Goal: Task Accomplishment & Management: Use online tool/utility

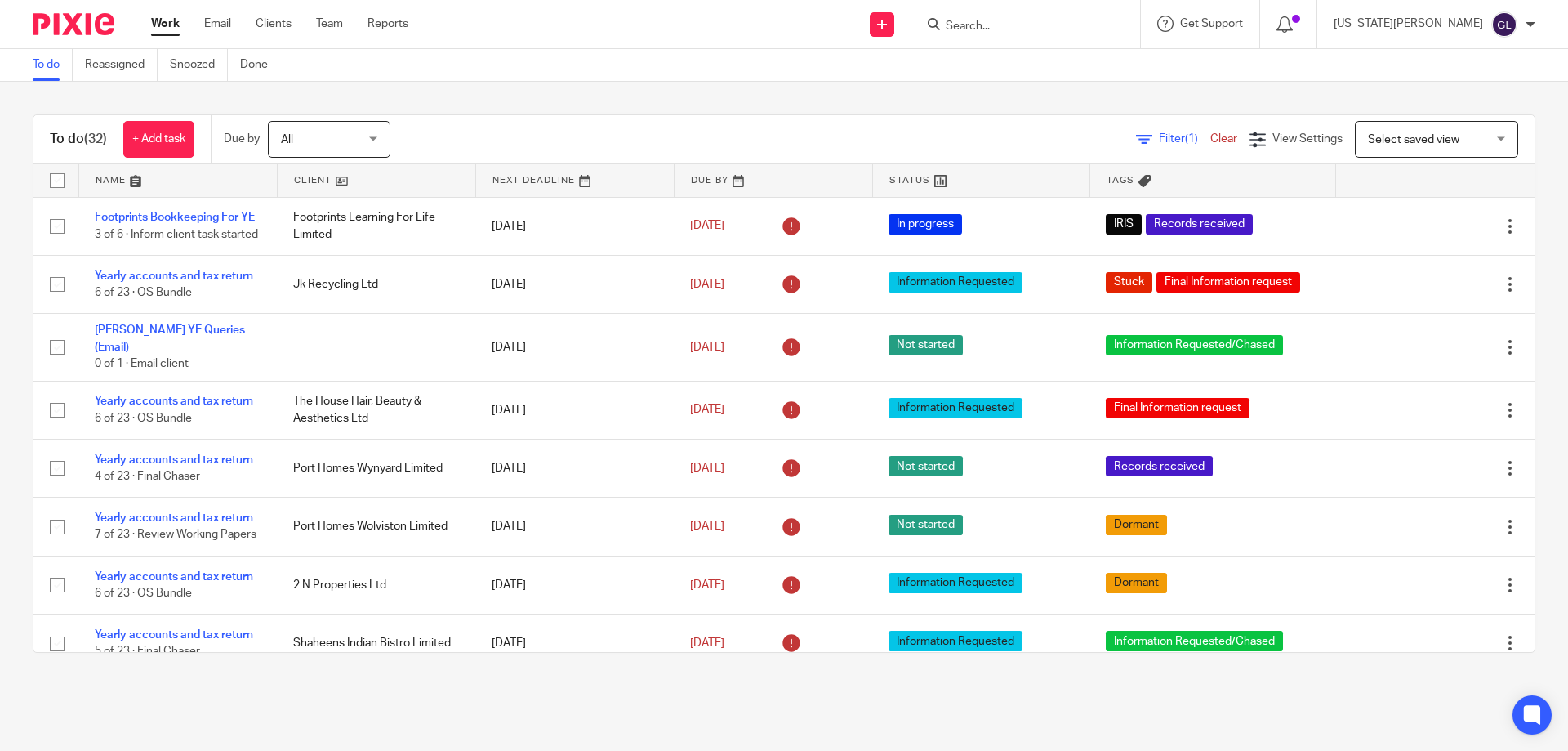
click at [1048, 25] on input "Search" at bounding box center [1017, 27] width 147 height 15
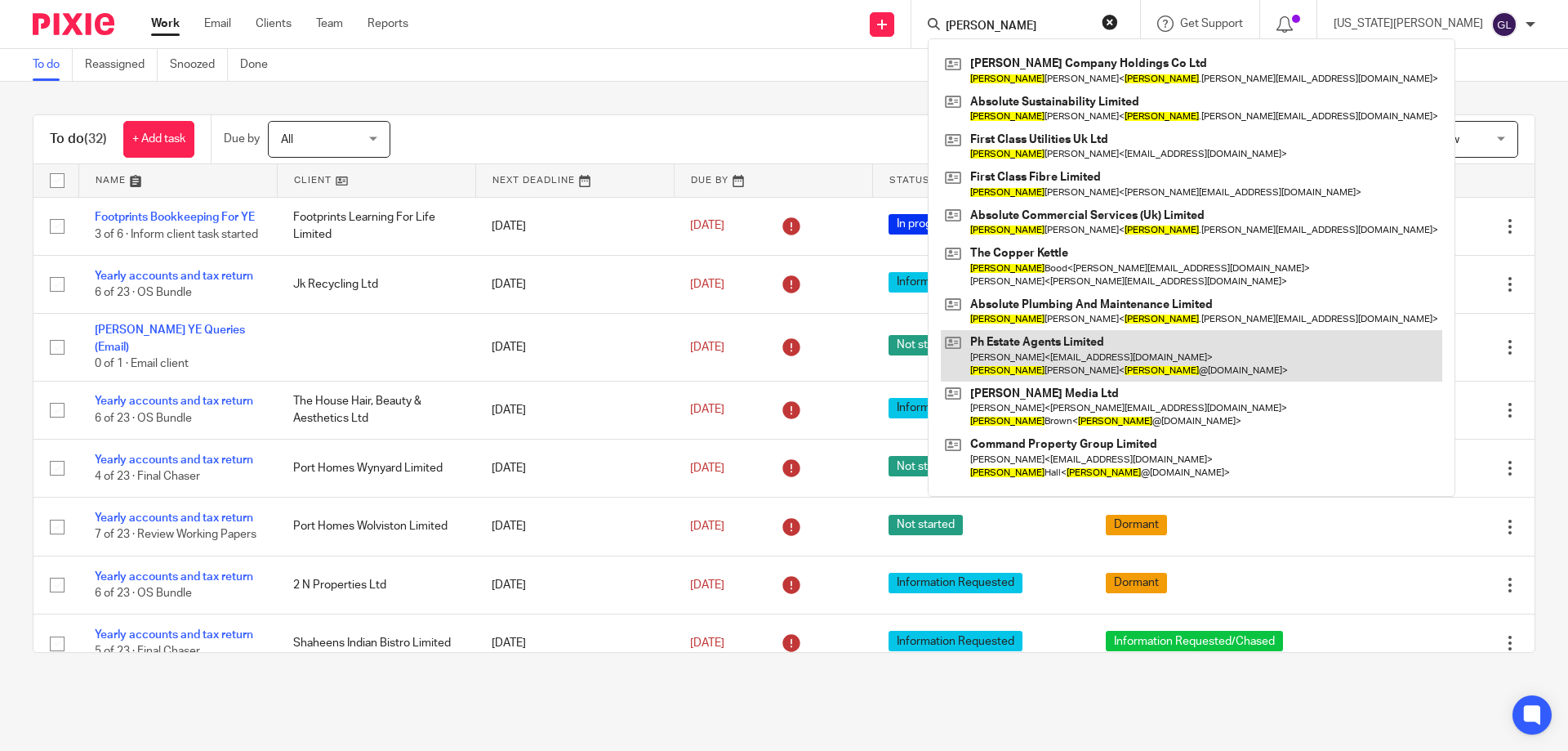
type input "andrew"
click at [1209, 360] on link at bounding box center [1191, 355] width 501 height 51
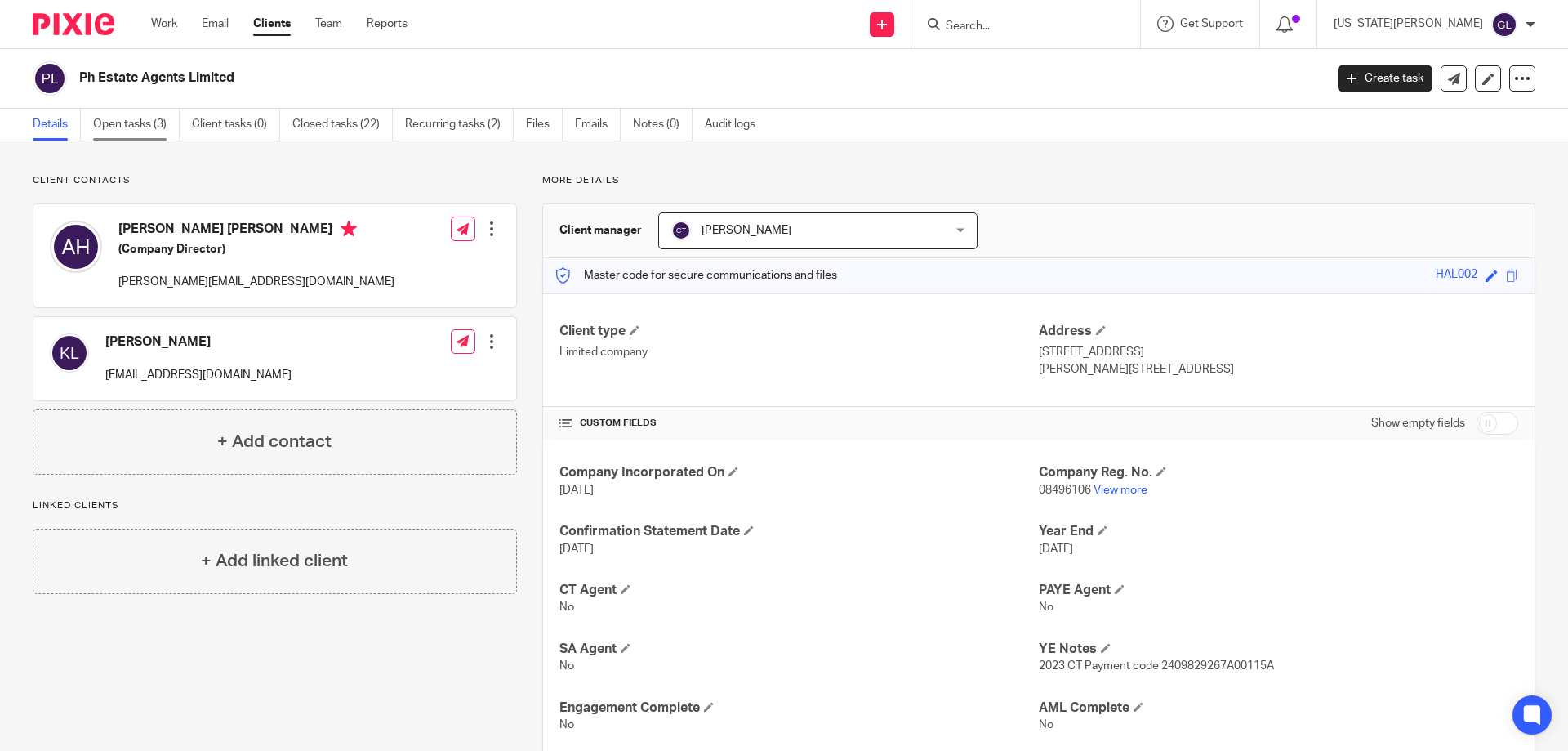
click at [115, 121] on link "Open tasks (3)" at bounding box center [136, 125] width 86 height 32
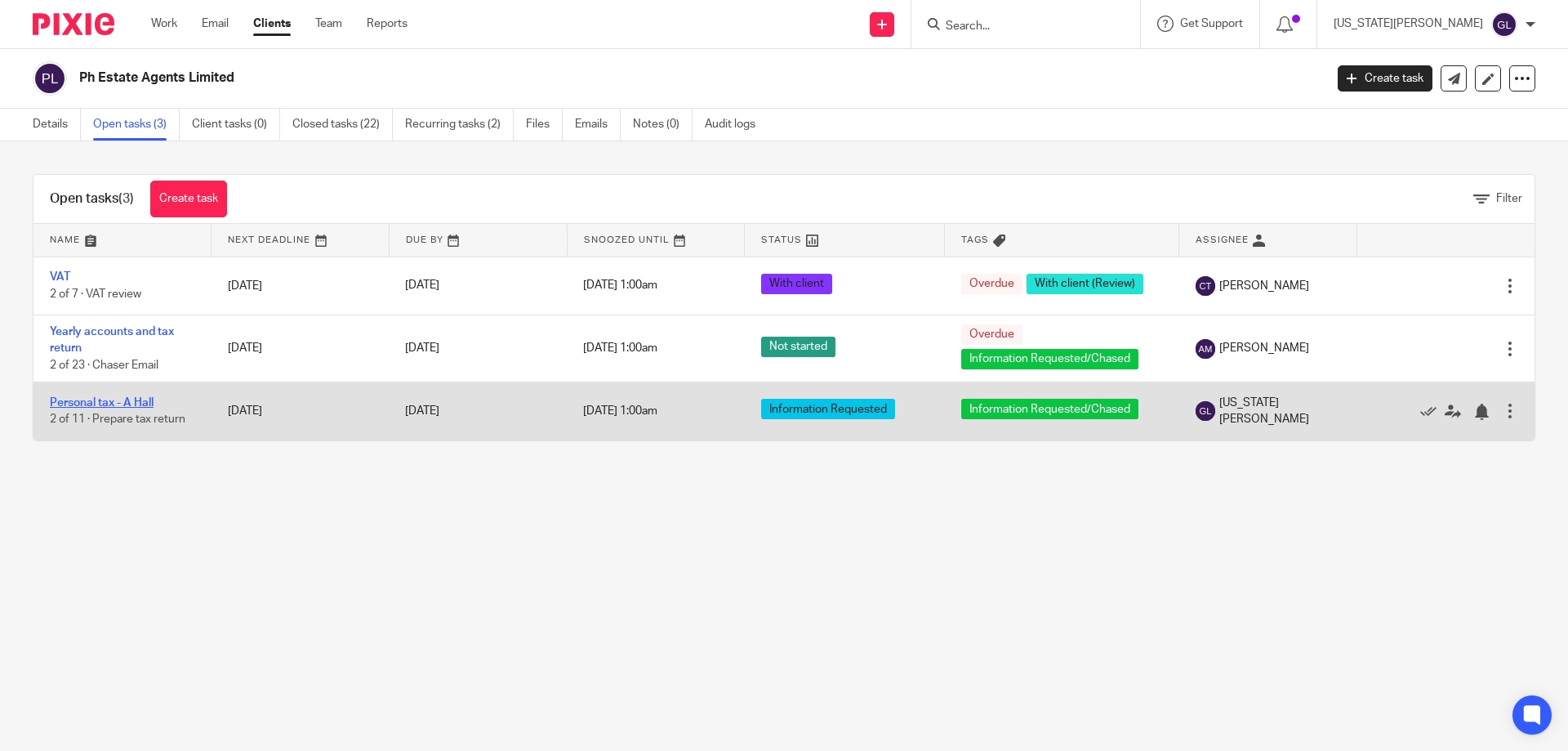
click at [136, 400] on link "Personal tax - A Hall" at bounding box center [102, 403] width 104 height 12
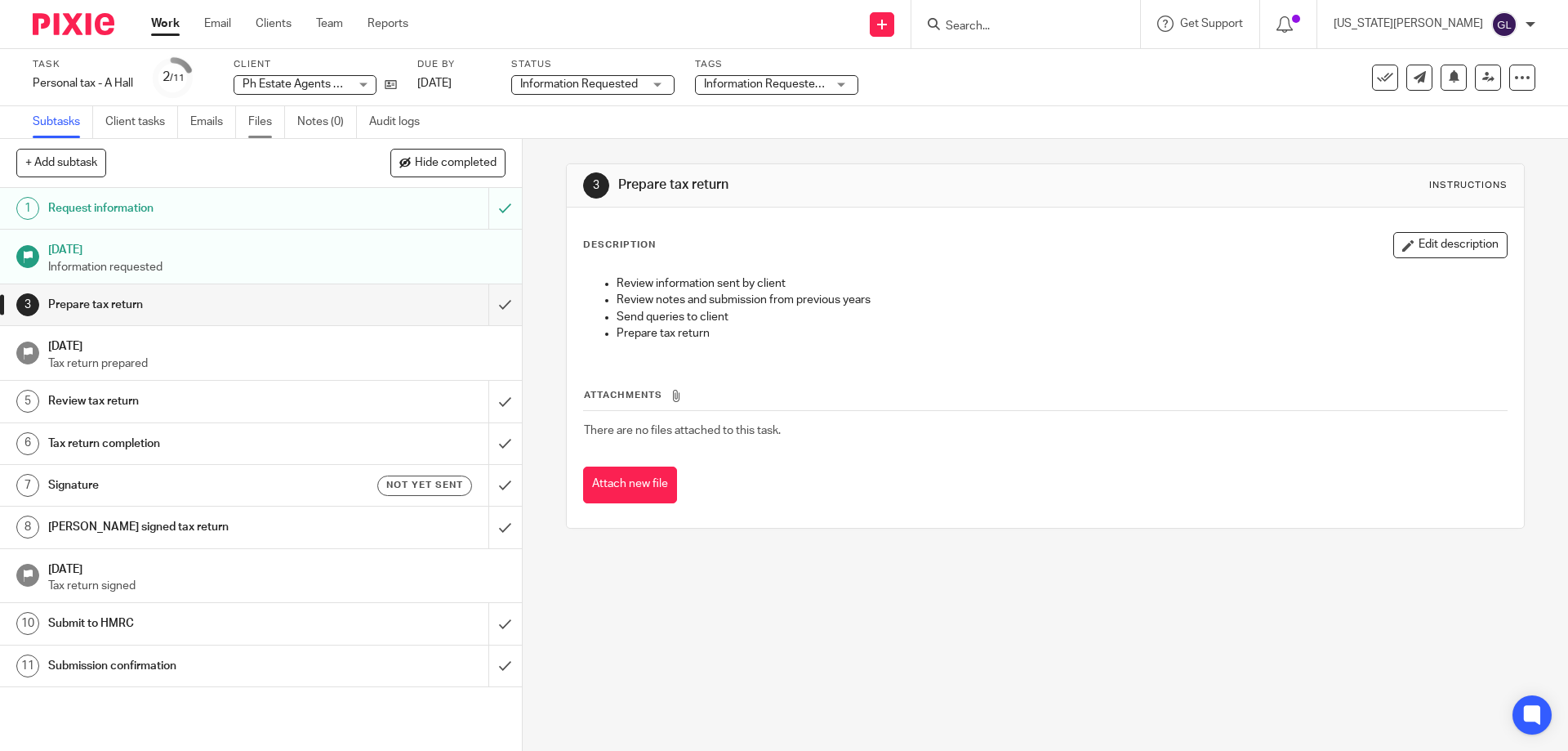
click at [266, 121] on link "Files" at bounding box center [267, 122] width 37 height 32
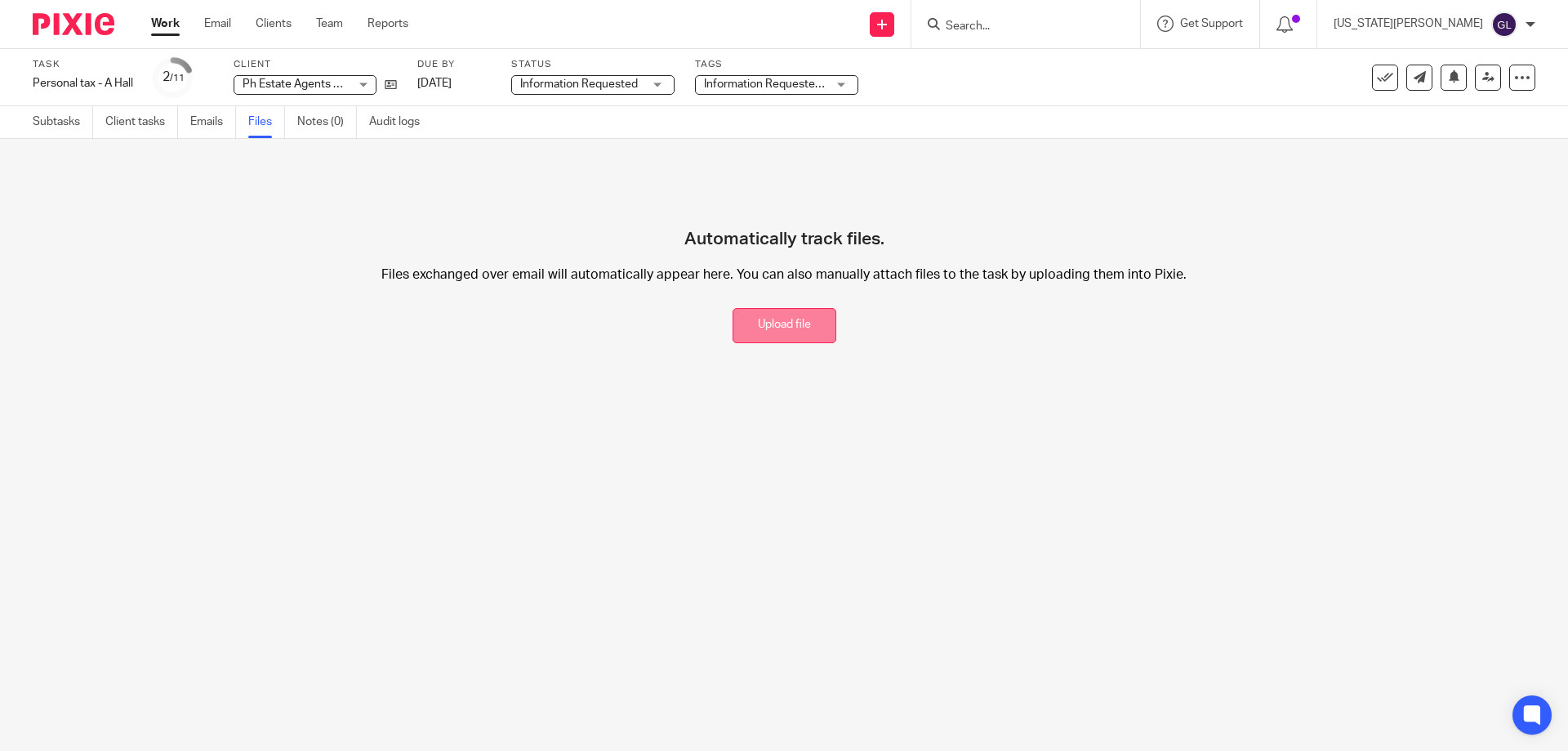
click at [809, 326] on button "Upload file" at bounding box center [785, 326] width 104 height 35
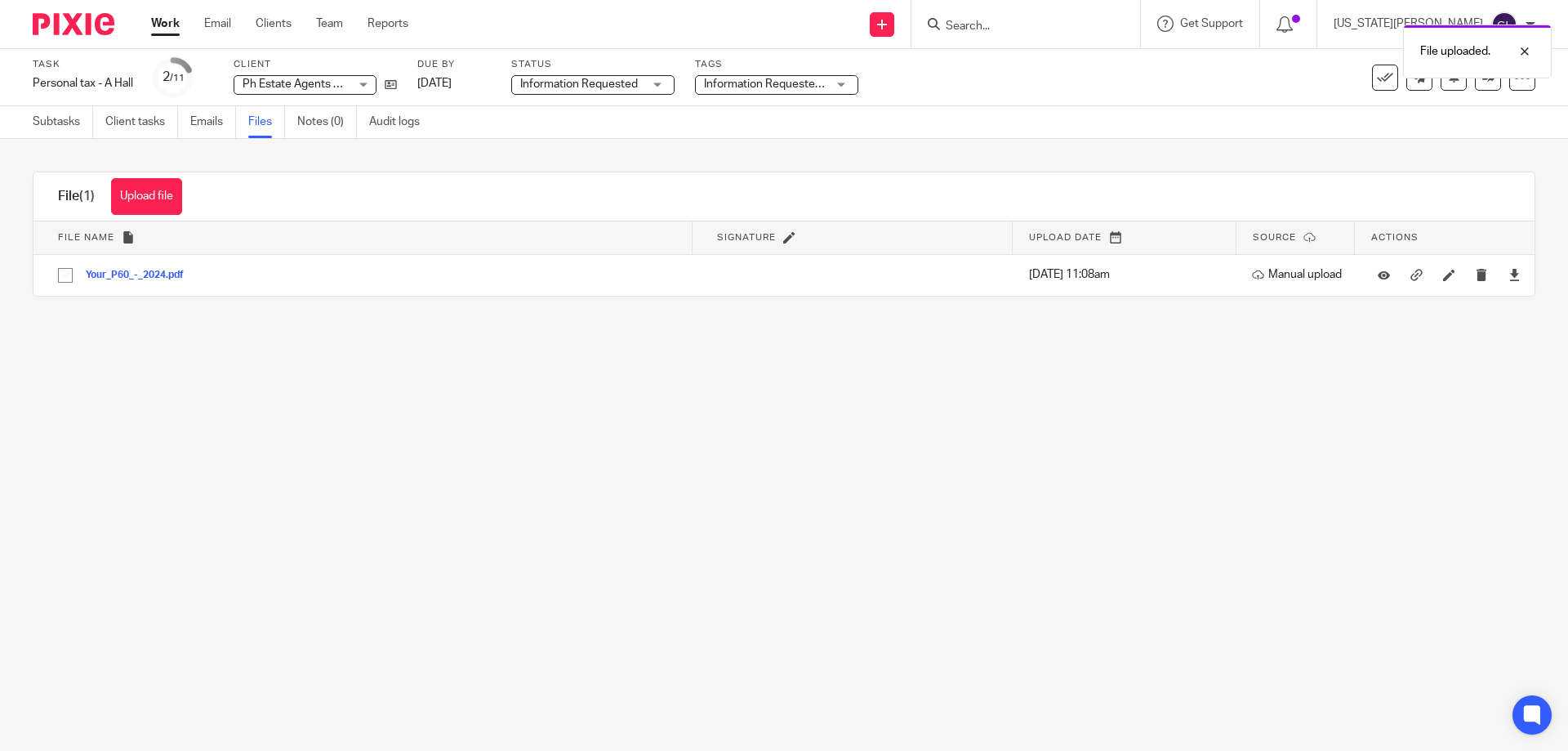
click at [127, 196] on button "Upload file" at bounding box center [146, 197] width 71 height 37
